Goal: Subscribe to service/newsletter

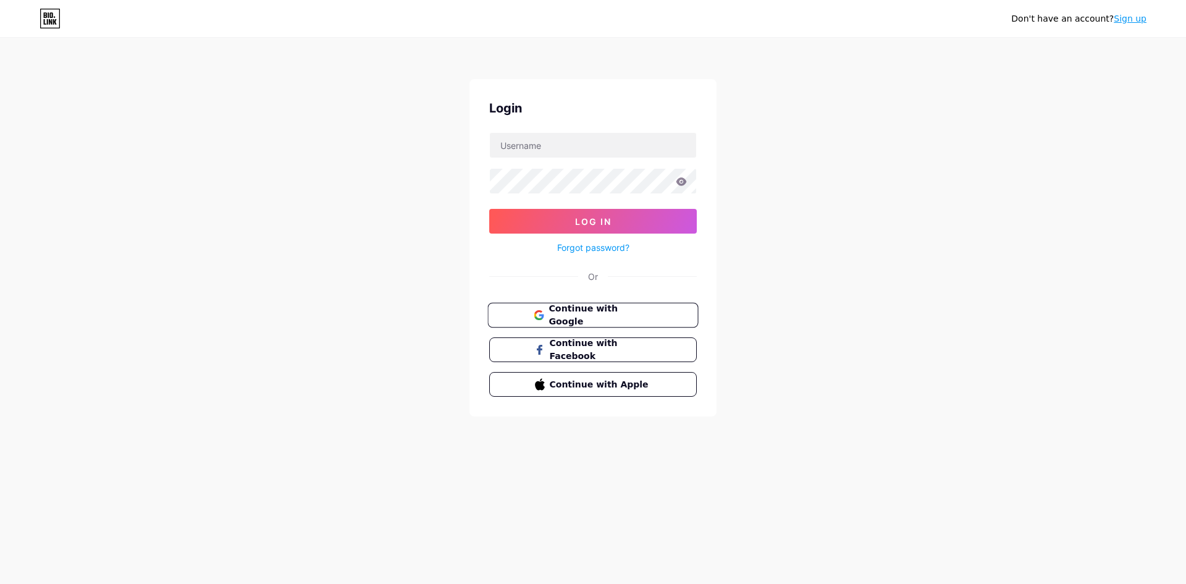
click at [561, 310] on span "Continue with Google" at bounding box center [600, 315] width 103 height 27
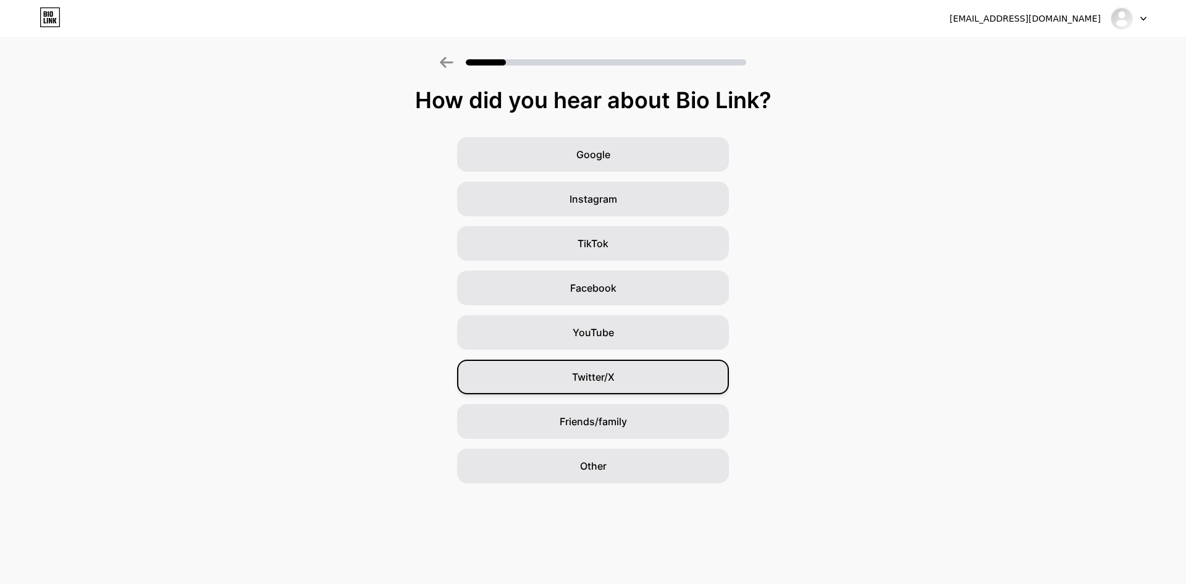
click at [618, 379] on div "Twitter/X" at bounding box center [593, 377] width 272 height 35
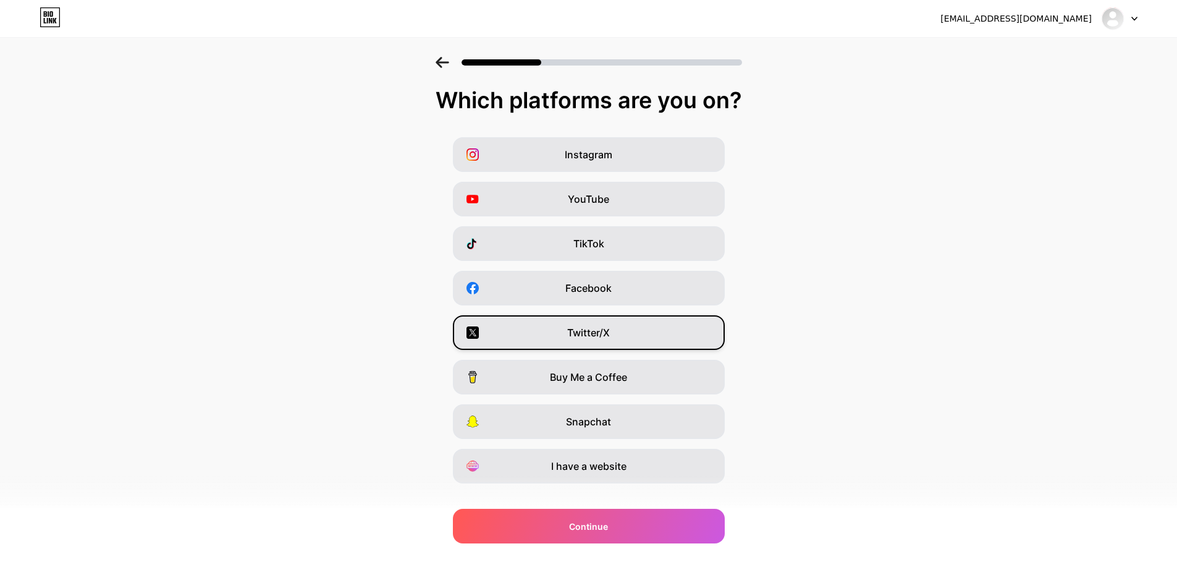
click at [598, 335] on span "Twitter/X" at bounding box center [588, 332] width 43 height 15
click at [589, 201] on span "YouTube" at bounding box center [588, 199] width 41 height 15
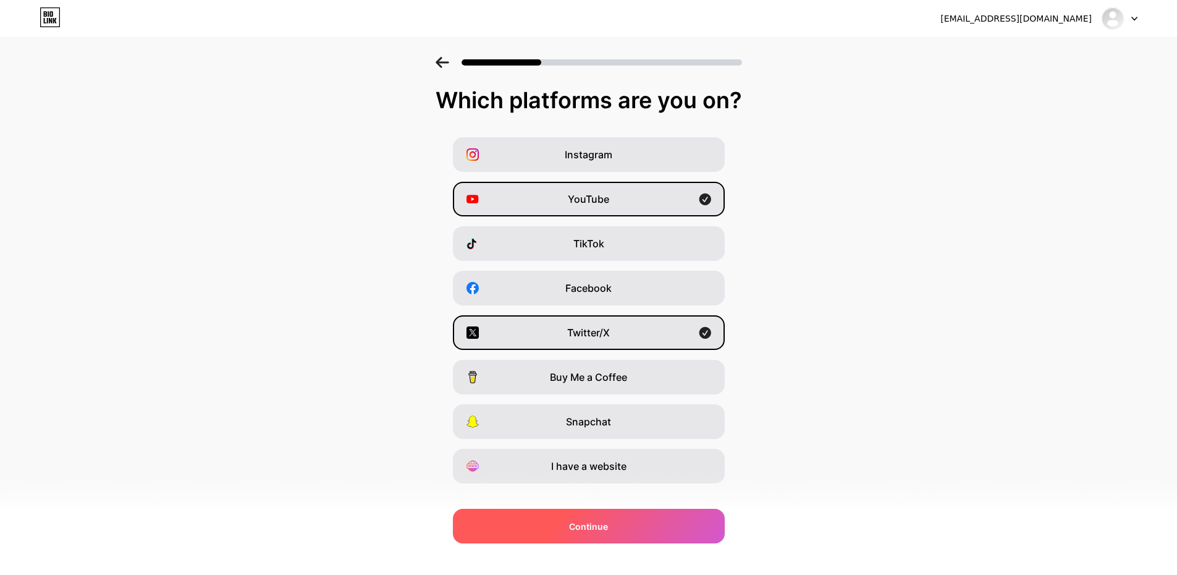
click at [595, 531] on span "Continue" at bounding box center [588, 526] width 39 height 13
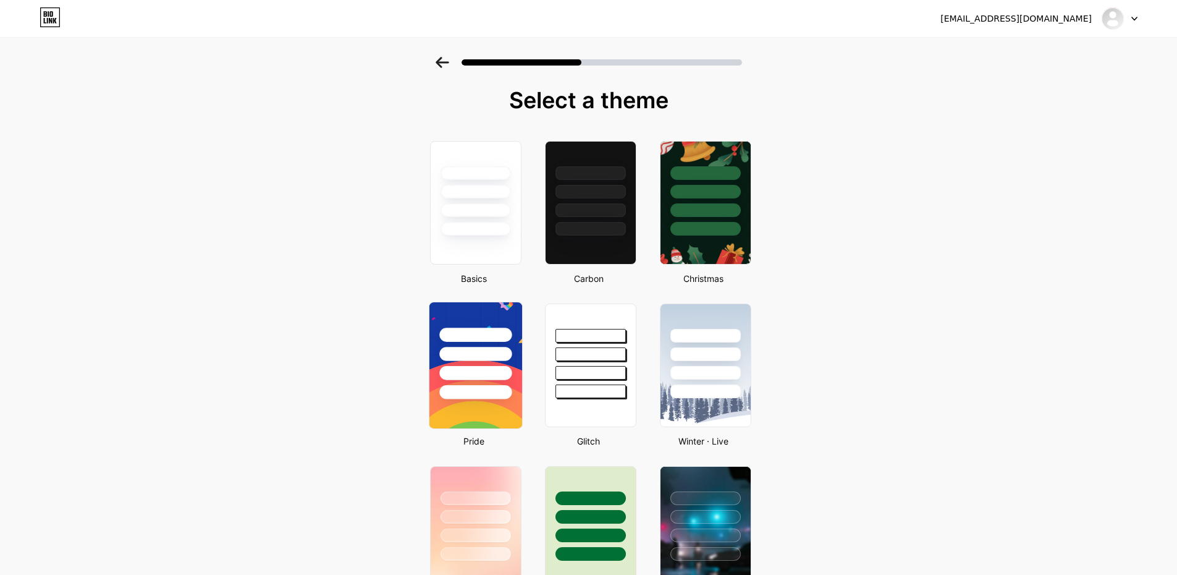
click at [489, 347] on div at bounding box center [475, 354] width 72 height 14
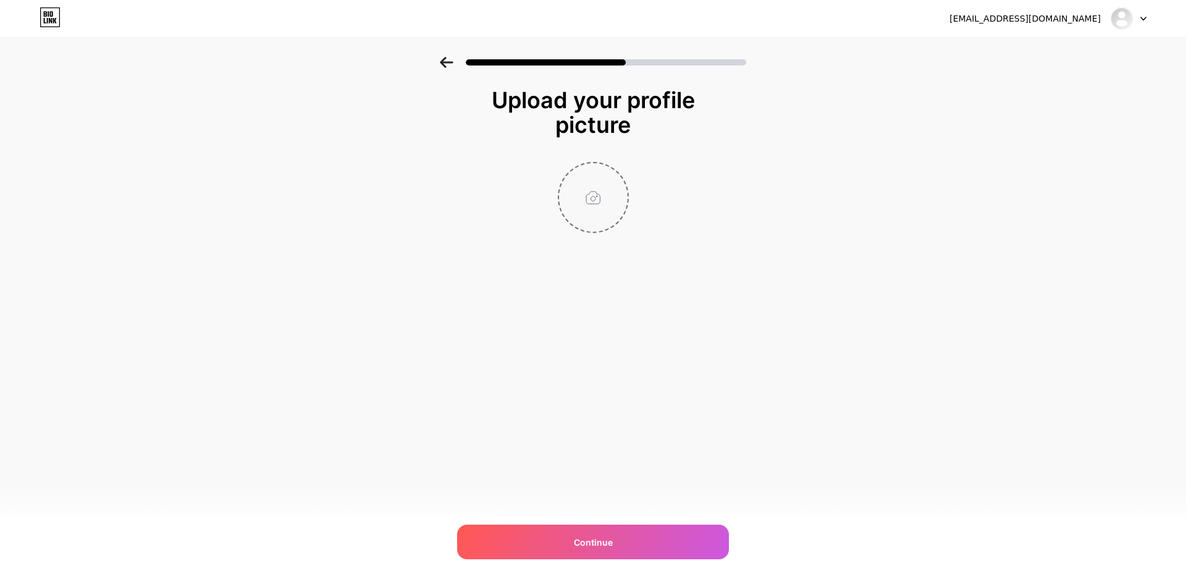
click at [593, 190] on input "file" at bounding box center [593, 197] width 69 height 69
click at [596, 202] on input "file" at bounding box center [593, 197] width 69 height 69
type input "C:\fakepath\3376450_full.webp"
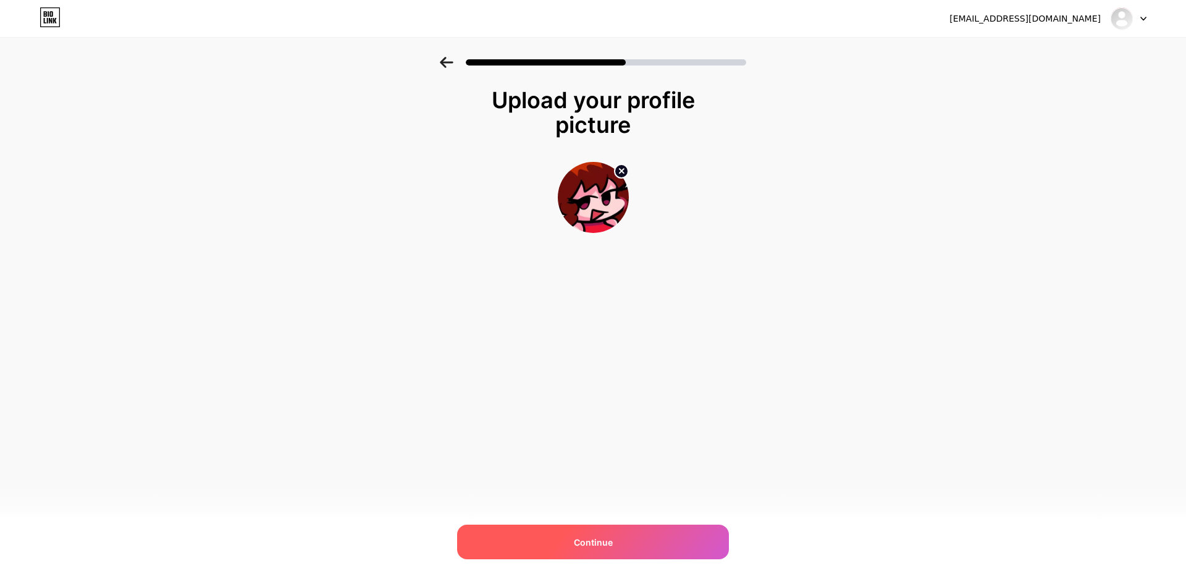
click at [617, 538] on div "Continue" at bounding box center [593, 542] width 272 height 35
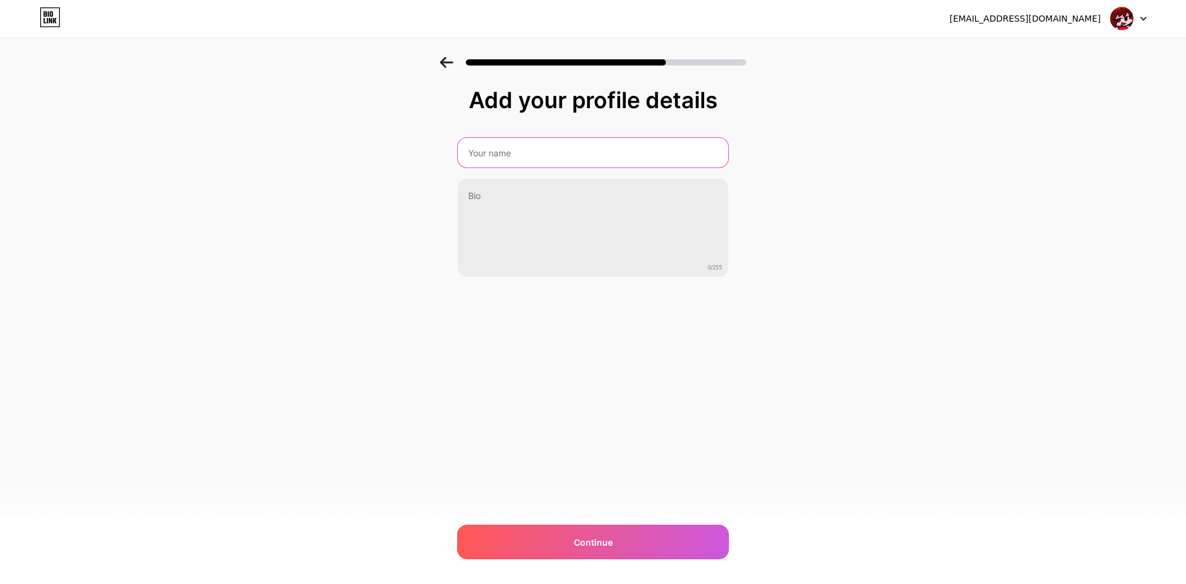
click at [554, 146] on input "text" at bounding box center [593, 153] width 271 height 30
click at [467, 155] on input "GirlfriendCherry" at bounding box center [593, 153] width 273 height 30
click at [557, 153] on input "GirlfriendCherry" at bounding box center [593, 153] width 273 height 30
type input "GirlfriendCherry03"
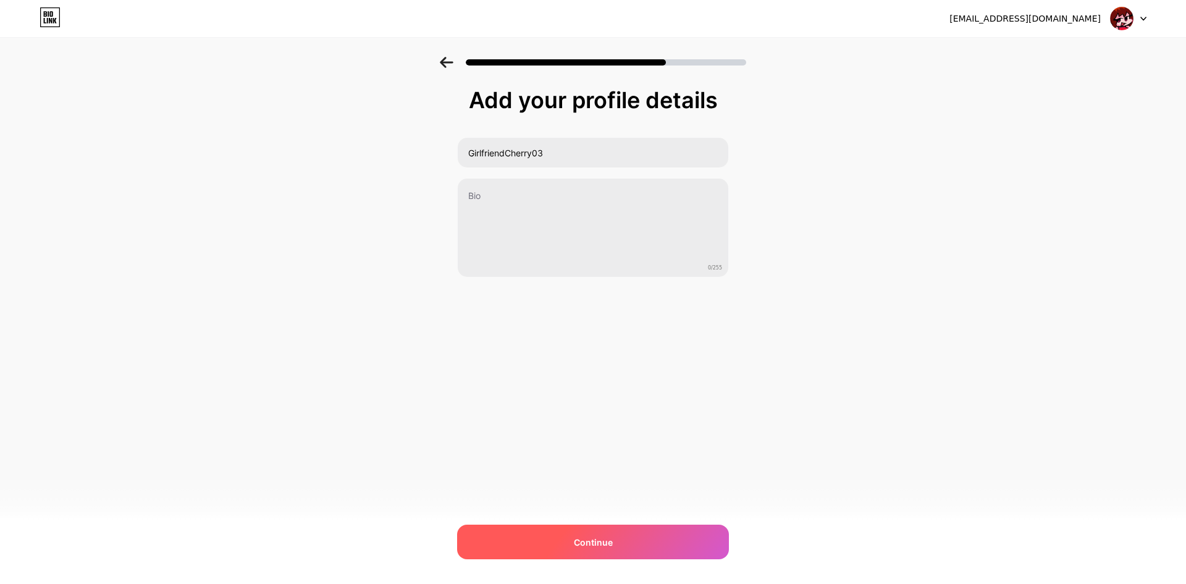
click at [626, 545] on div "Continue" at bounding box center [593, 542] width 272 height 35
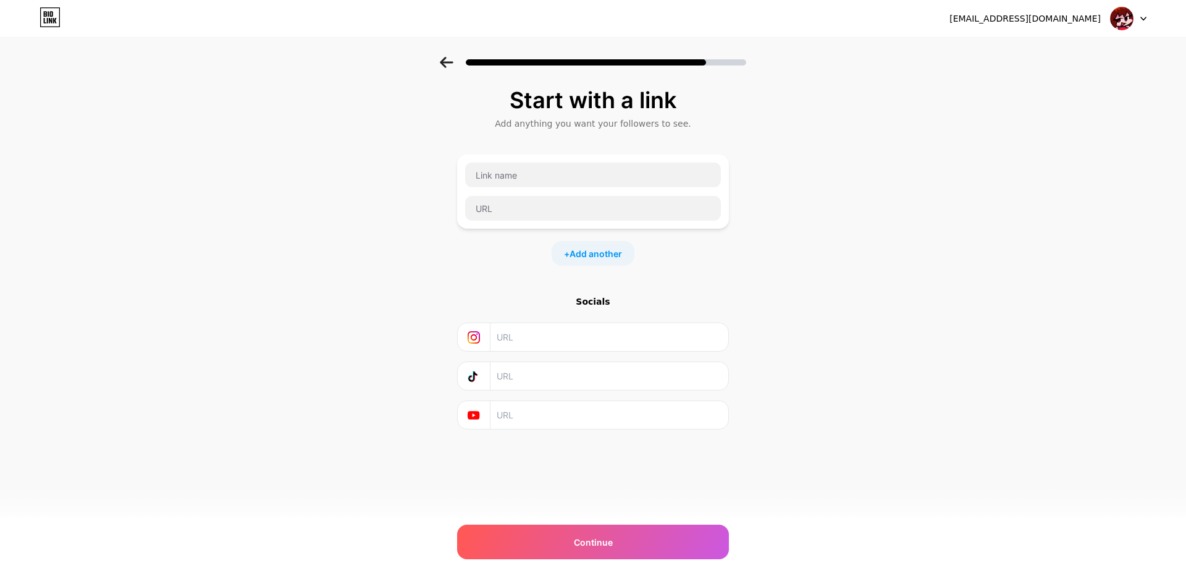
click at [512, 415] on input "text" at bounding box center [609, 415] width 224 height 28
paste input "[URL][DOMAIN_NAME]"
type input "[URL][DOMAIN_NAME]"
click at [534, 183] on input "text" at bounding box center [593, 174] width 256 height 25
paste input "[URL][DOMAIN_NAME]"
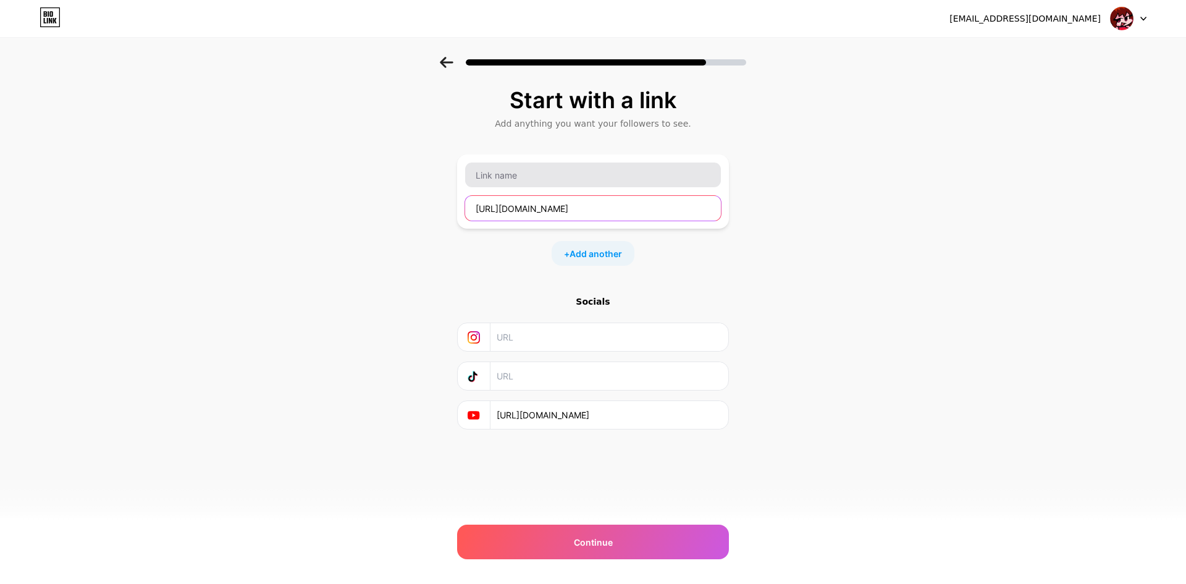
type input "[URL][DOMAIN_NAME]"
click at [546, 181] on input "text" at bounding box center [593, 174] width 256 height 25
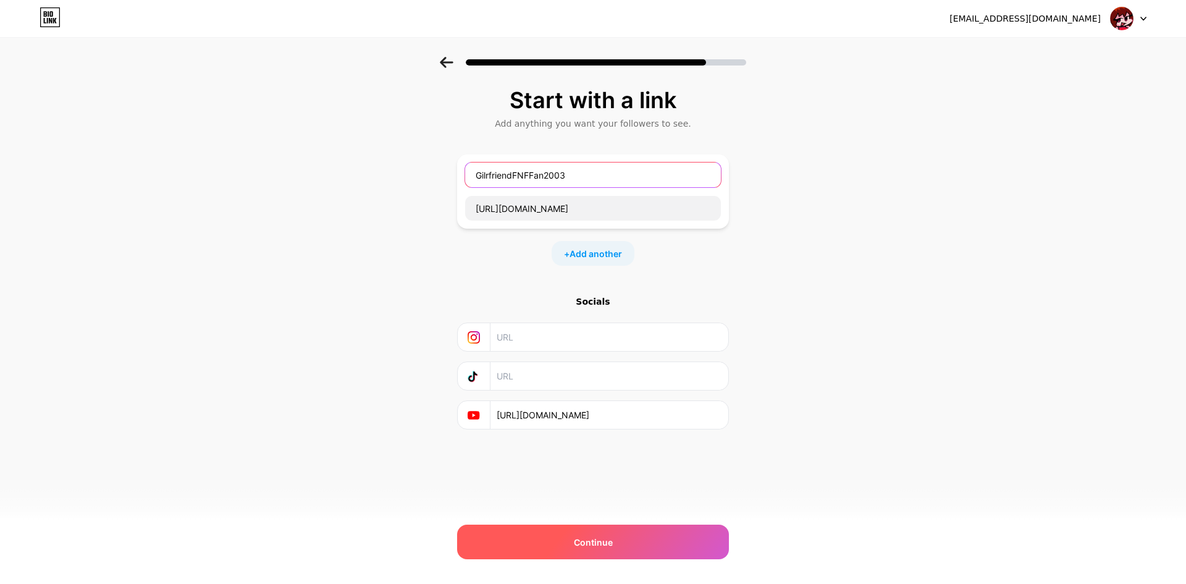
type input "GilrfriendFNFFan2003"
click at [620, 554] on div "Continue" at bounding box center [593, 542] width 272 height 35
click at [633, 551] on div "Continue" at bounding box center [593, 542] width 272 height 35
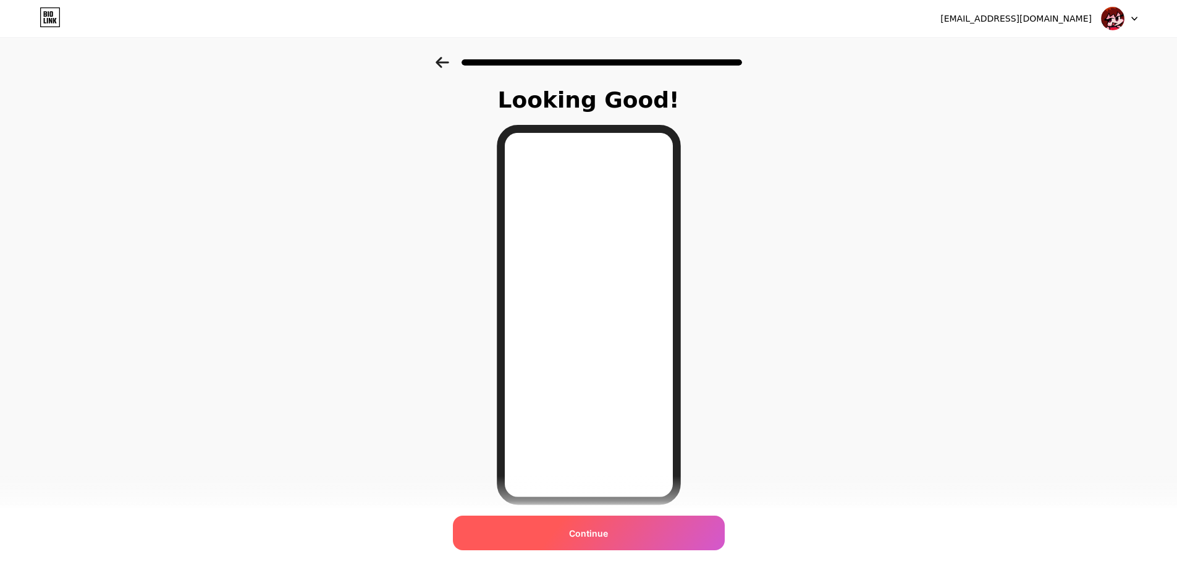
click at [607, 519] on div "Continue" at bounding box center [589, 532] width 272 height 35
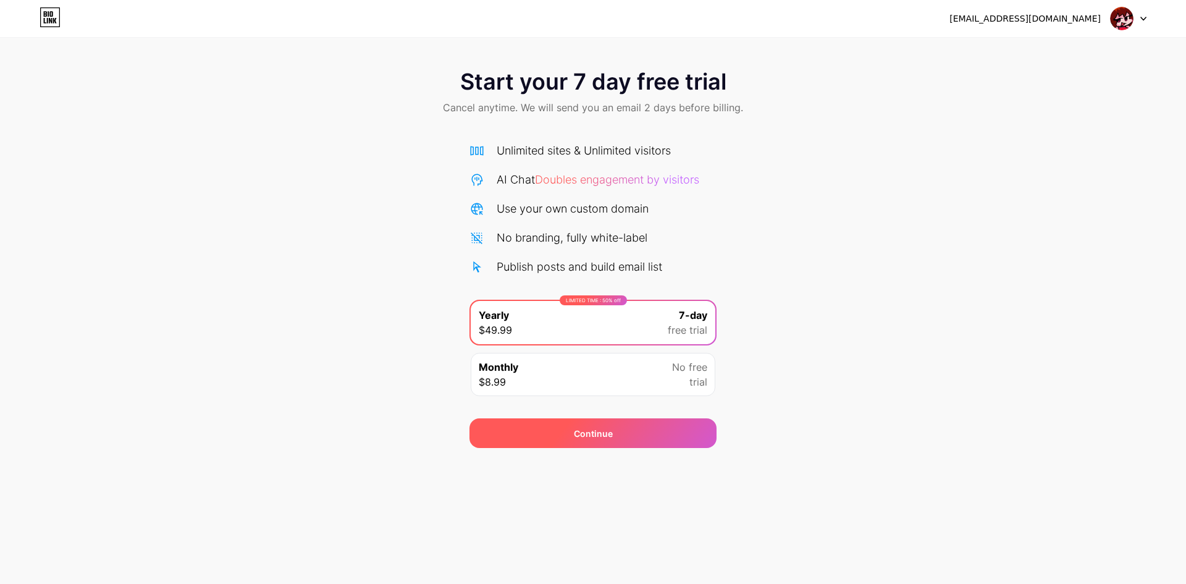
click at [613, 420] on div "Continue" at bounding box center [593, 433] width 247 height 30
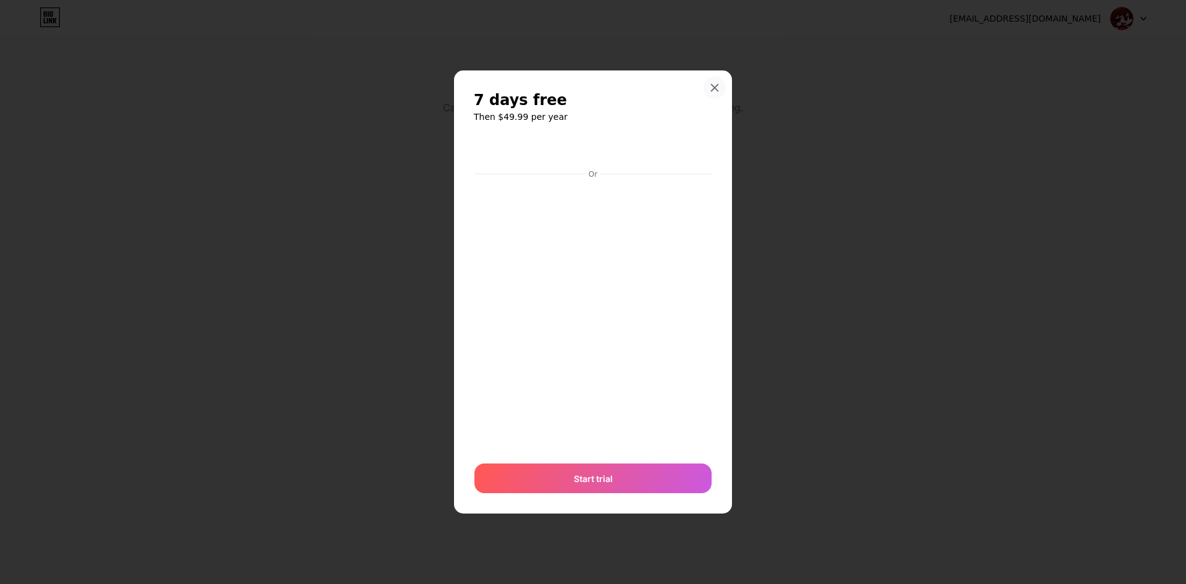
click at [713, 90] on icon at bounding box center [715, 87] width 7 height 7
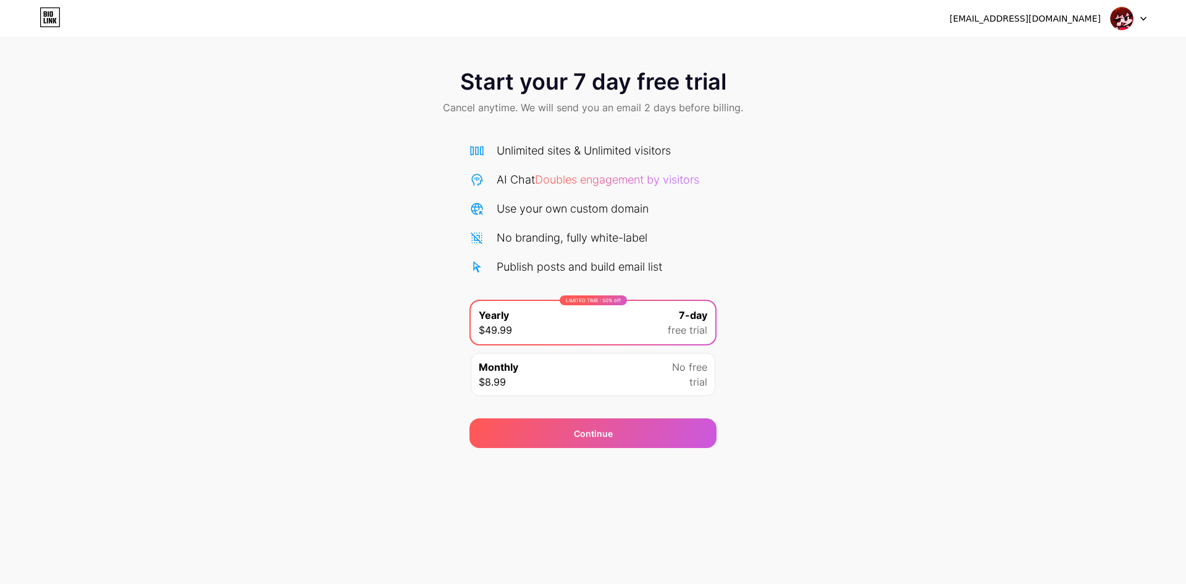
click at [1118, 23] on img at bounding box center [1121, 18] width 23 height 23
click at [1011, 26] on div "[EMAIL_ADDRESS][DOMAIN_NAME]" at bounding box center [1048, 18] width 197 height 22
click at [990, 15] on div "[EMAIL_ADDRESS][DOMAIN_NAME]" at bounding box center [1025, 18] width 151 height 13
click at [572, 379] on div "Monthly $8.99 No free trial" at bounding box center [593, 374] width 245 height 43
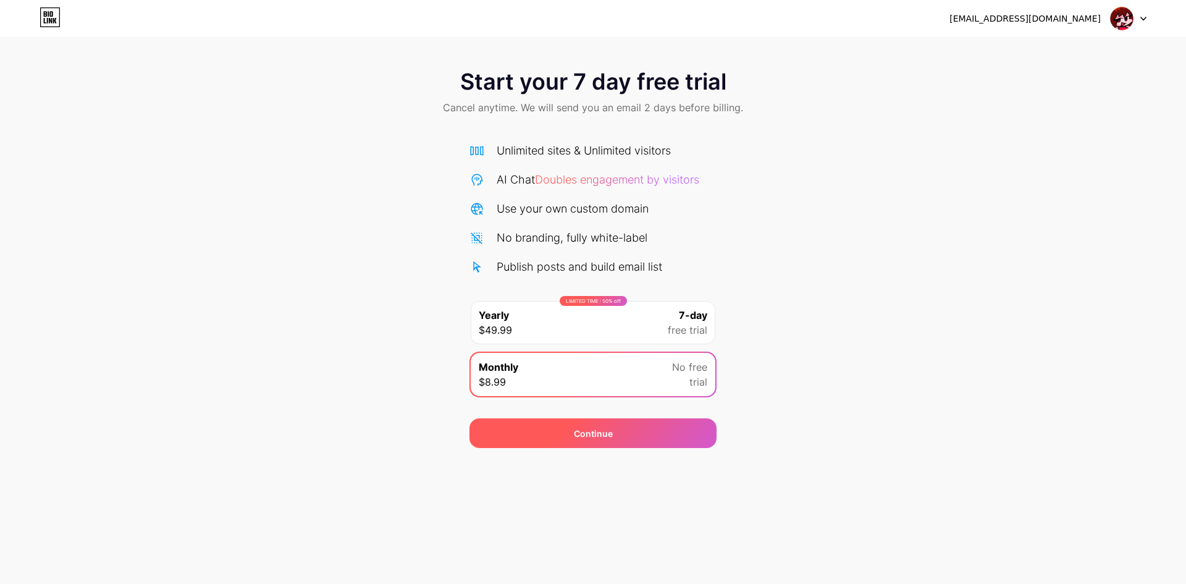
click at [579, 426] on div "Continue" at bounding box center [593, 433] width 247 height 30
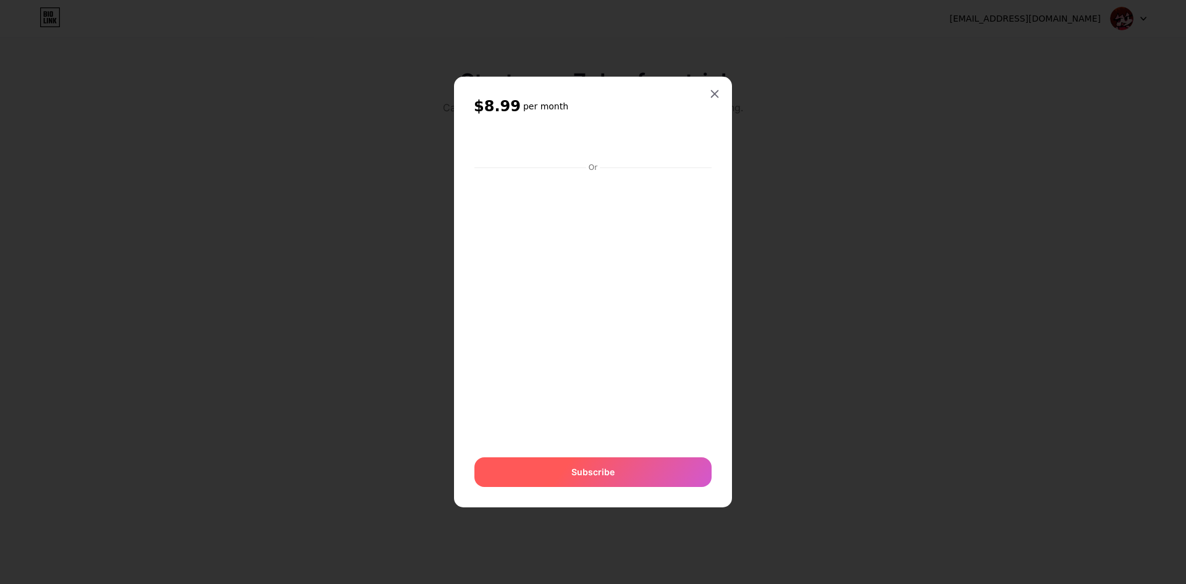
click at [635, 484] on div "Subscribe" at bounding box center [593, 472] width 237 height 30
